Goal: Task Accomplishment & Management: Manage account settings

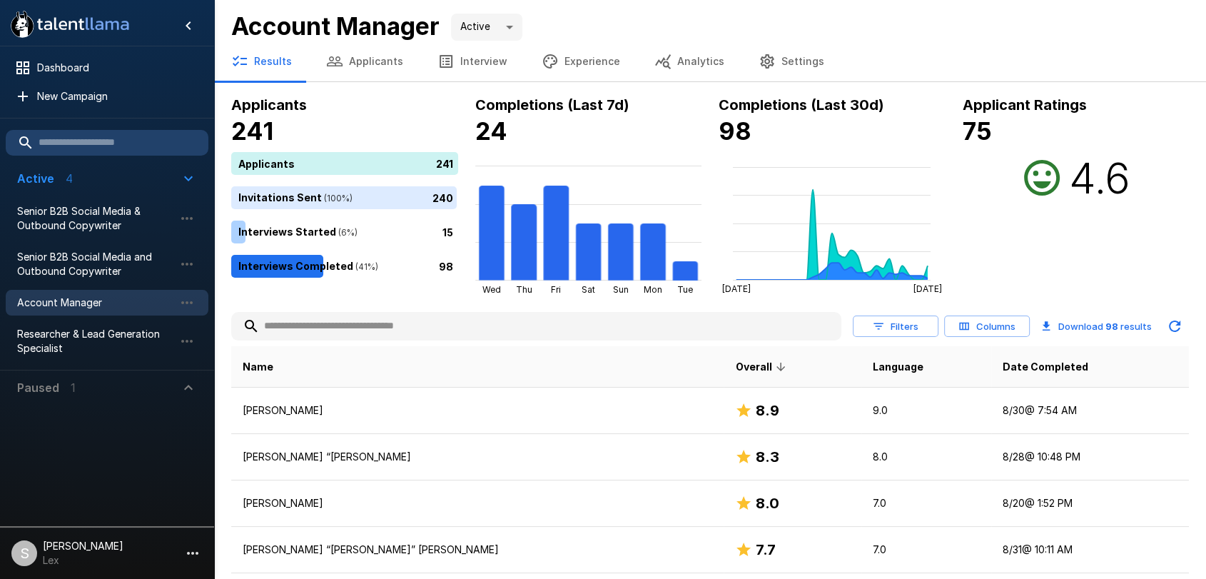
drag, startPoint x: 0, startPoint y: 0, endPoint x: 367, endPoint y: 62, distance: 372.6
click at [367, 62] on button "Applicants" at bounding box center [364, 61] width 111 height 40
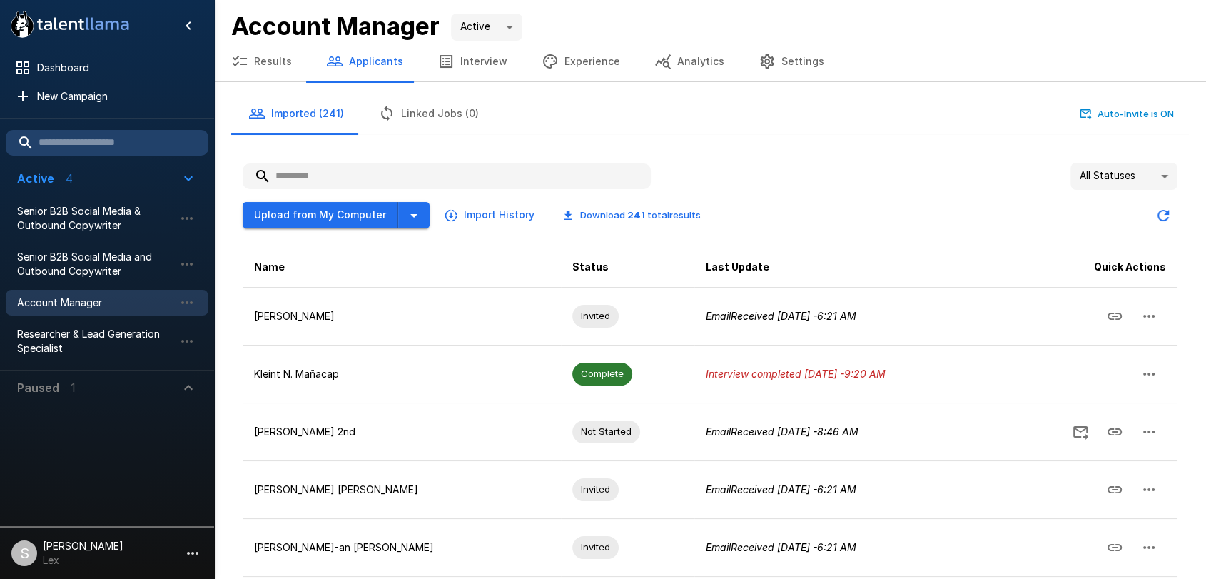
click at [313, 171] on input "text" at bounding box center [447, 176] width 408 height 26
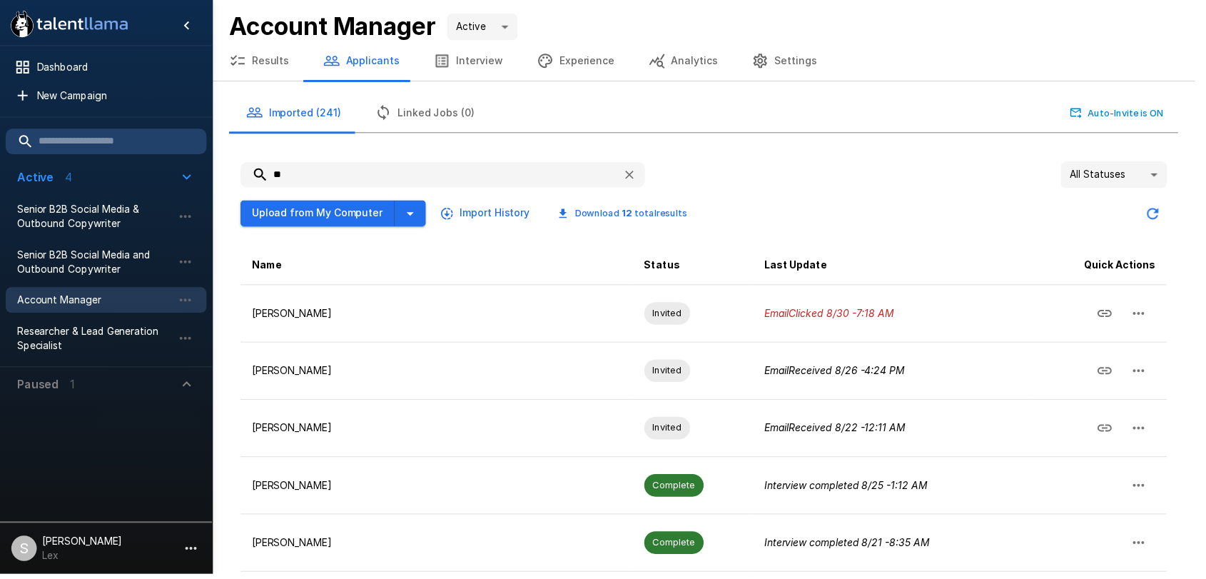
type input "*"
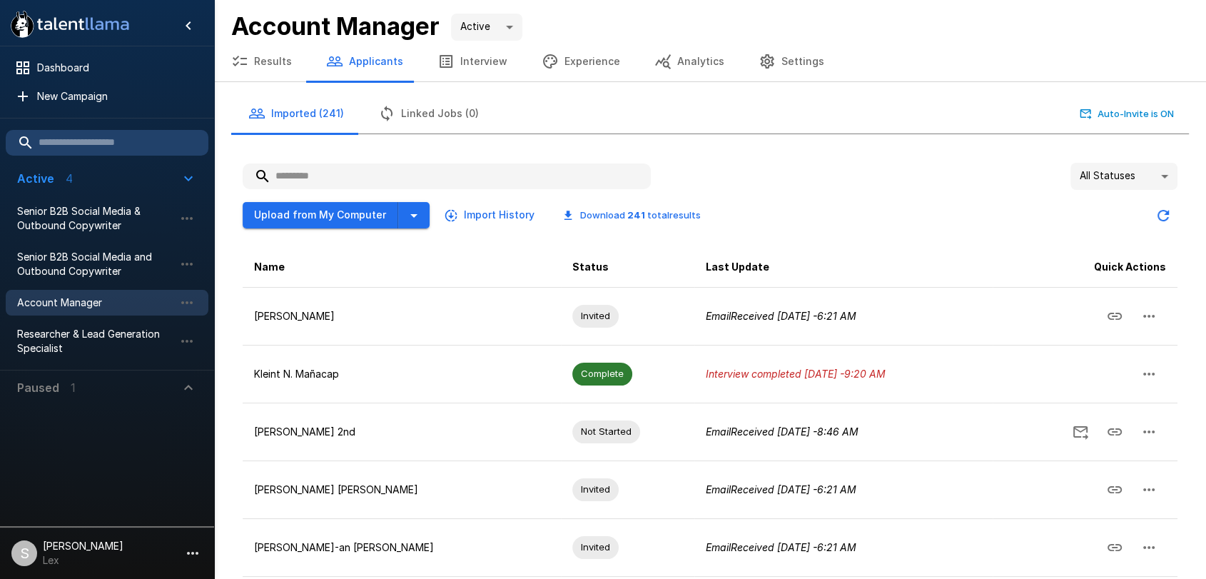
click at [257, 59] on button "Results" at bounding box center [261, 61] width 95 height 40
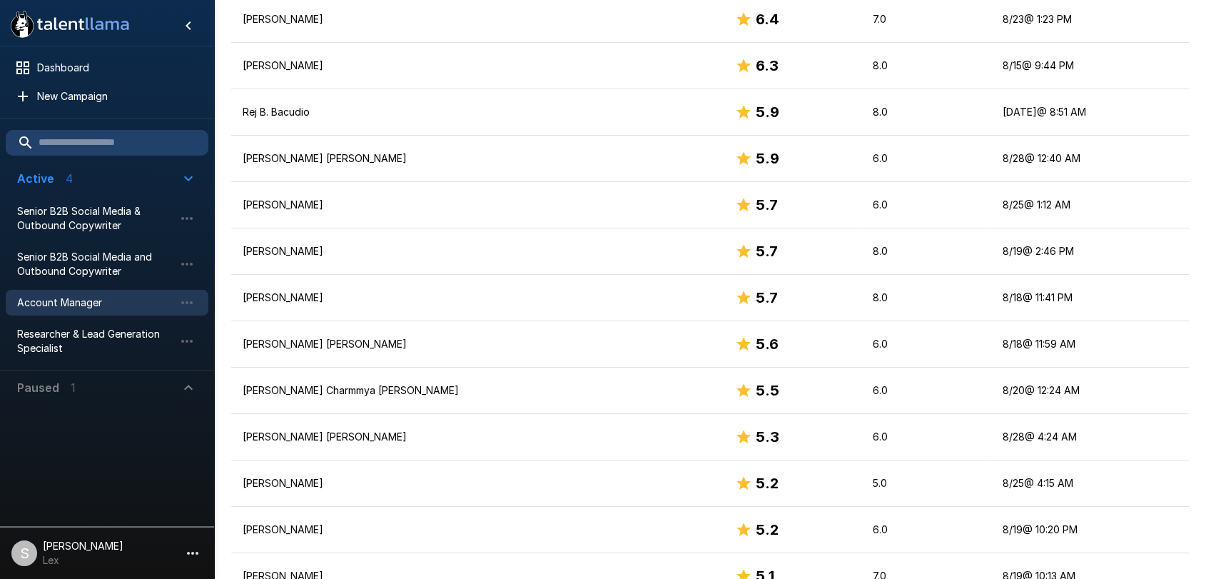
scroll to position [942, 0]
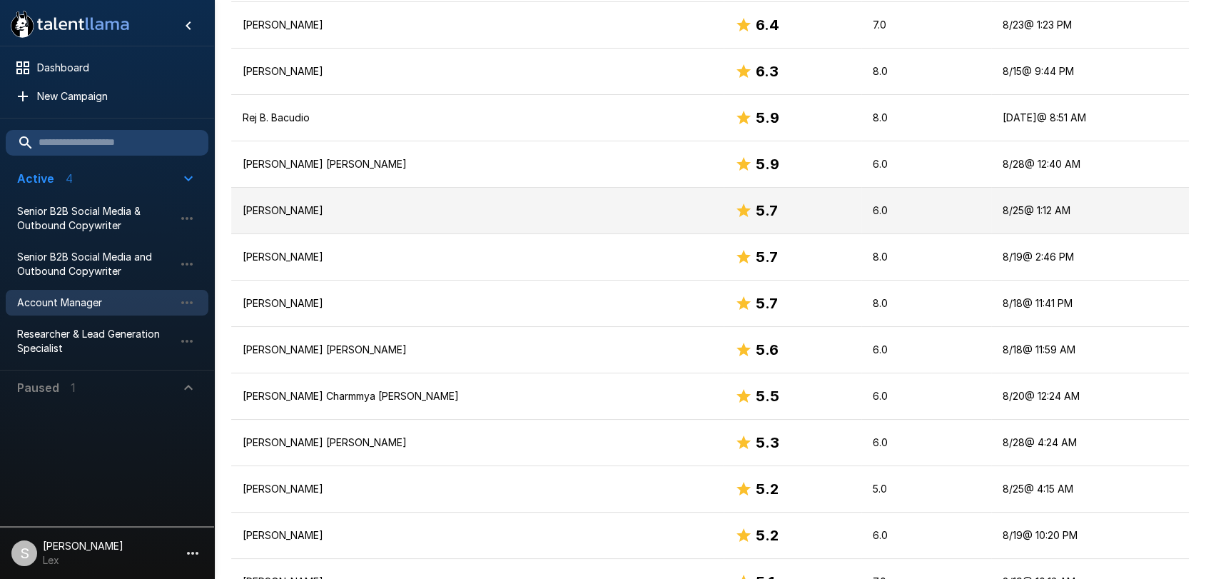
click at [314, 206] on p "[PERSON_NAME]" at bounding box center [477, 210] width 469 height 14
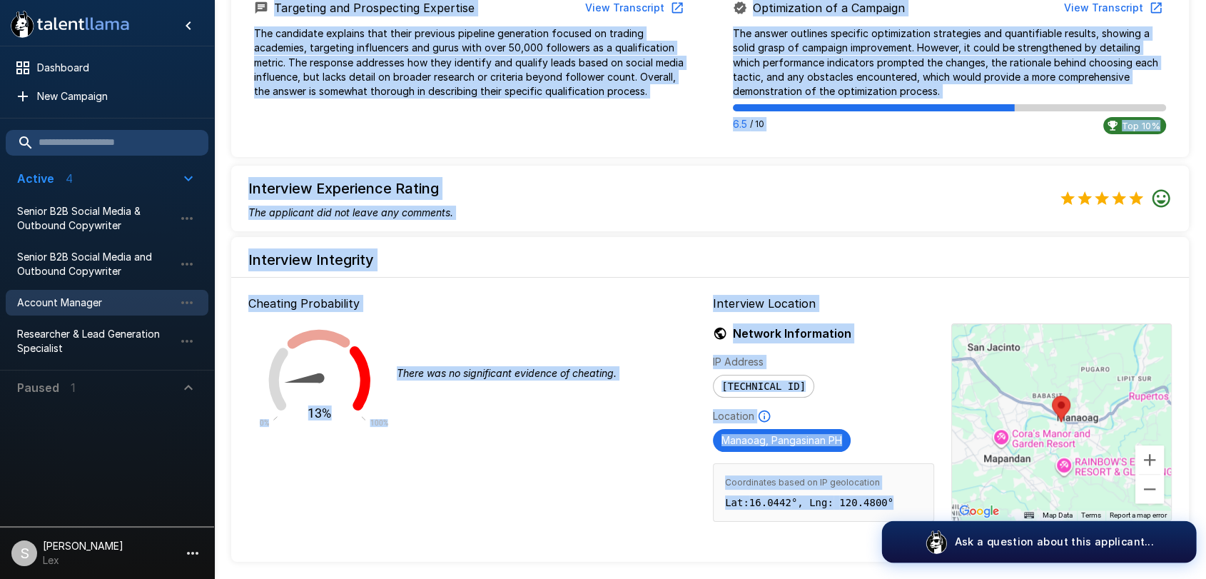
scroll to position [1486, 0]
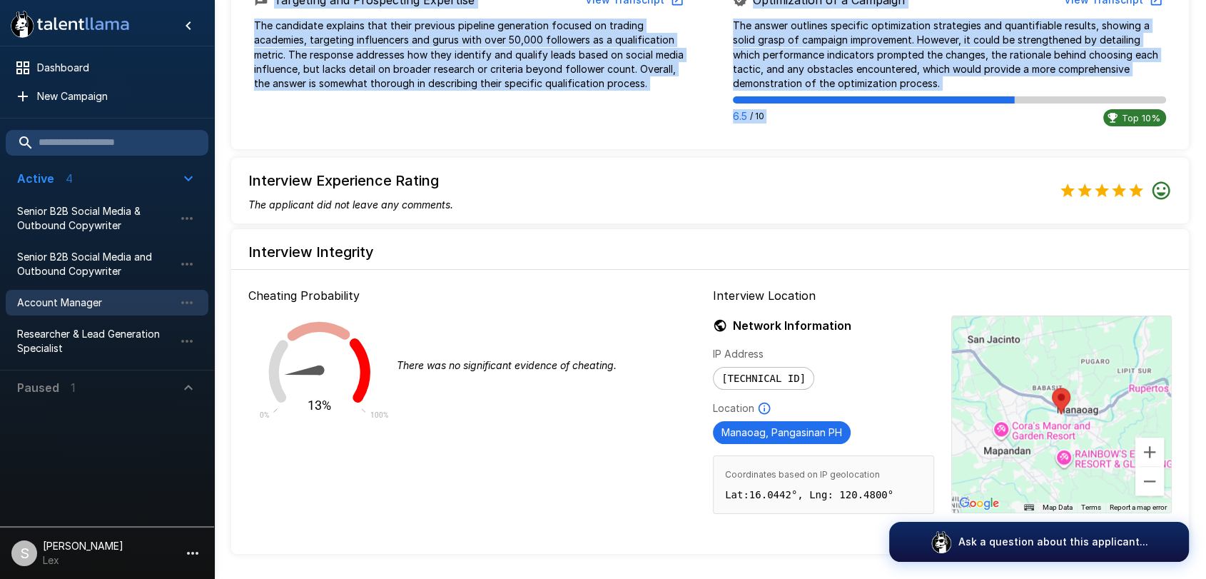
drag, startPoint x: 256, startPoint y: 134, endPoint x: 965, endPoint y: 129, distance: 709.2
